Goal: Information Seeking & Learning: Understand process/instructions

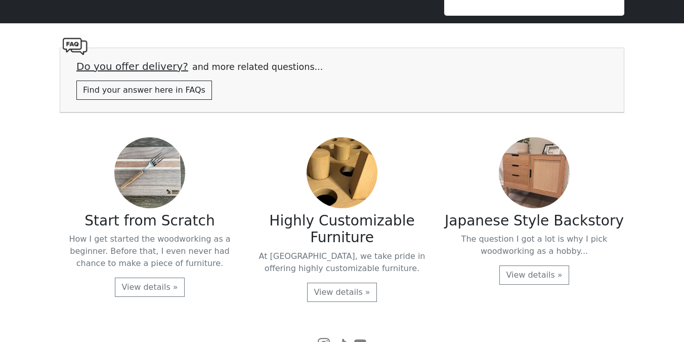
scroll to position [2107, 0]
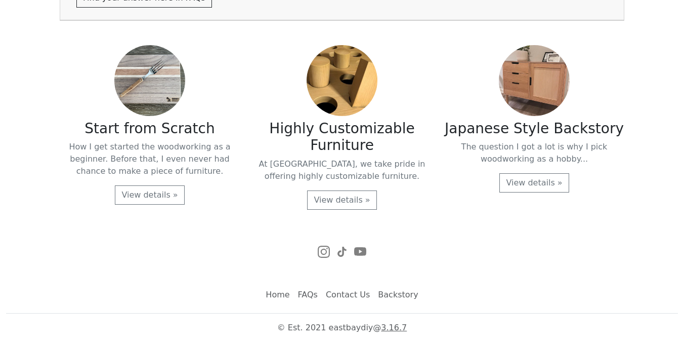
click at [316, 297] on link "FAQs" at bounding box center [308, 294] width 28 height 20
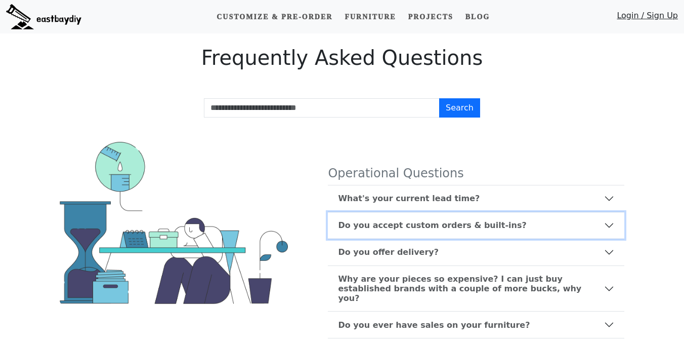
click at [414, 226] on b "Do you accept custom orders & built-ins?" at bounding box center [432, 225] width 188 height 10
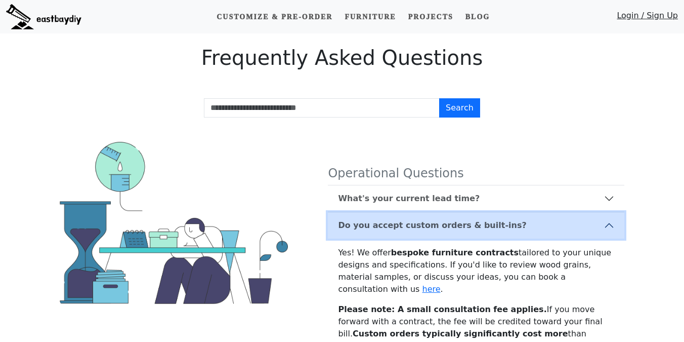
click at [414, 226] on b "Do you accept custom orders & built-ins?" at bounding box center [432, 225] width 188 height 10
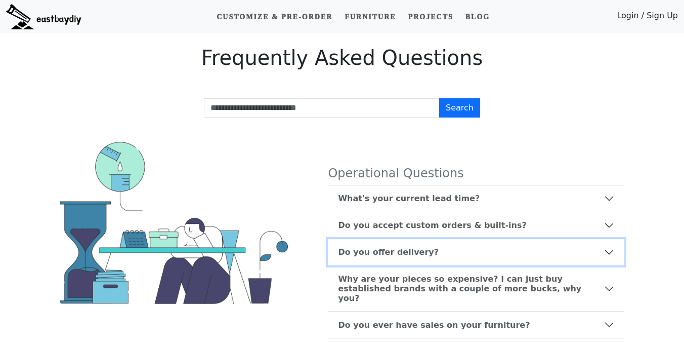
click at [412, 243] on button "Do you offer delivery?" at bounding box center [476, 252] width 297 height 26
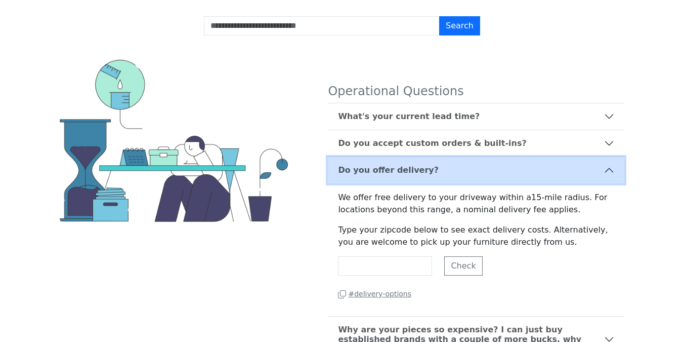
scroll to position [110, 0]
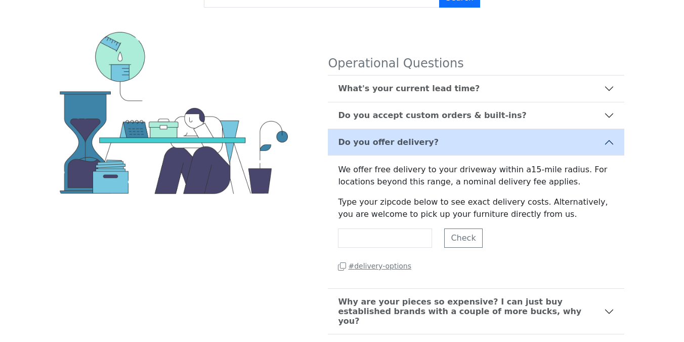
click at [372, 268] on small "# delivery-options" at bounding box center [374, 266] width 73 height 8
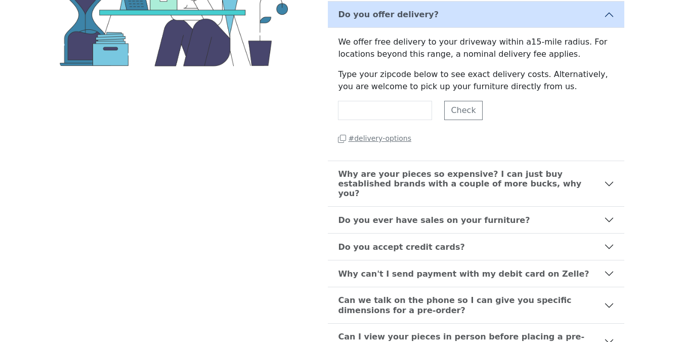
scroll to position [239, 0]
